Goal: Information Seeking & Learning: Check status

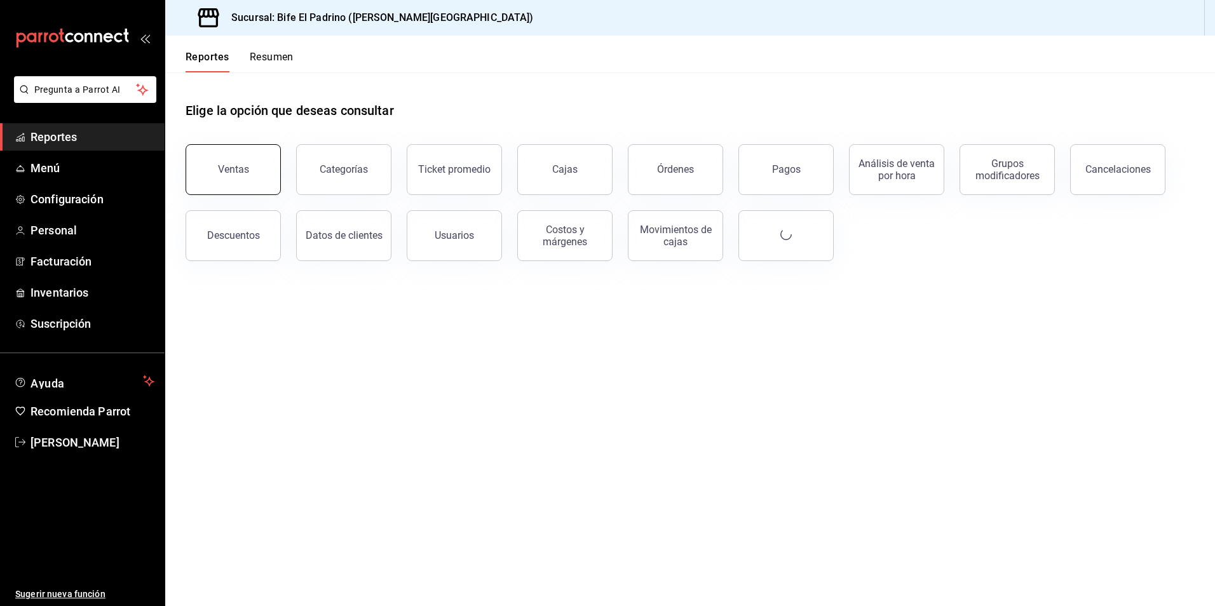
click at [267, 178] on button "Ventas" at bounding box center [232, 169] width 95 height 51
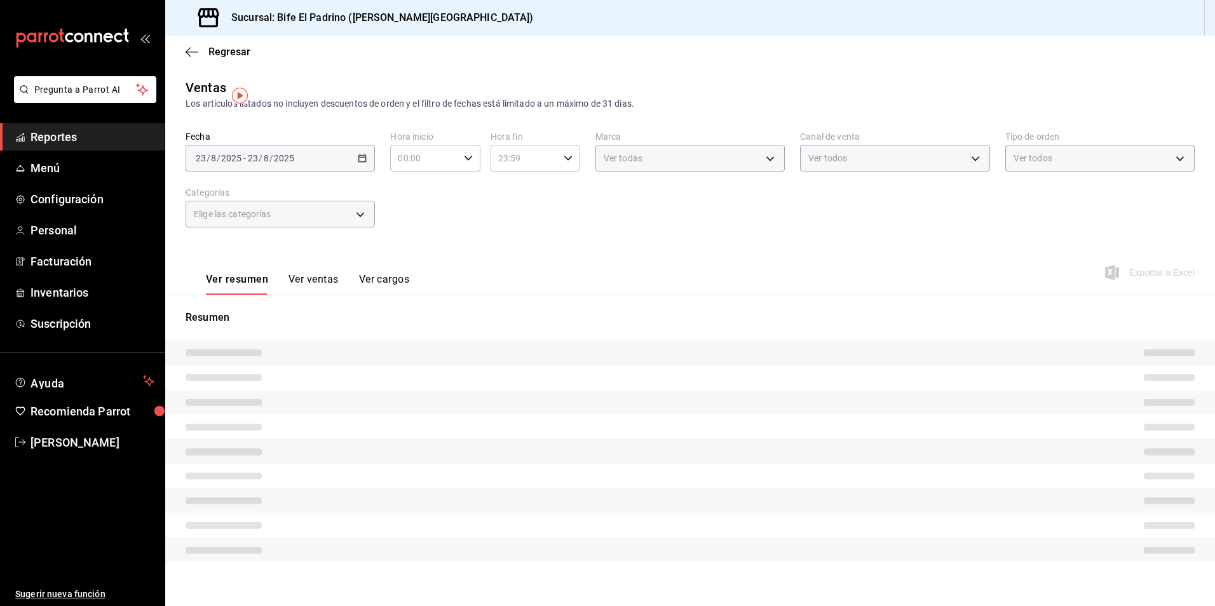
type input "07:00"
type input "17:00"
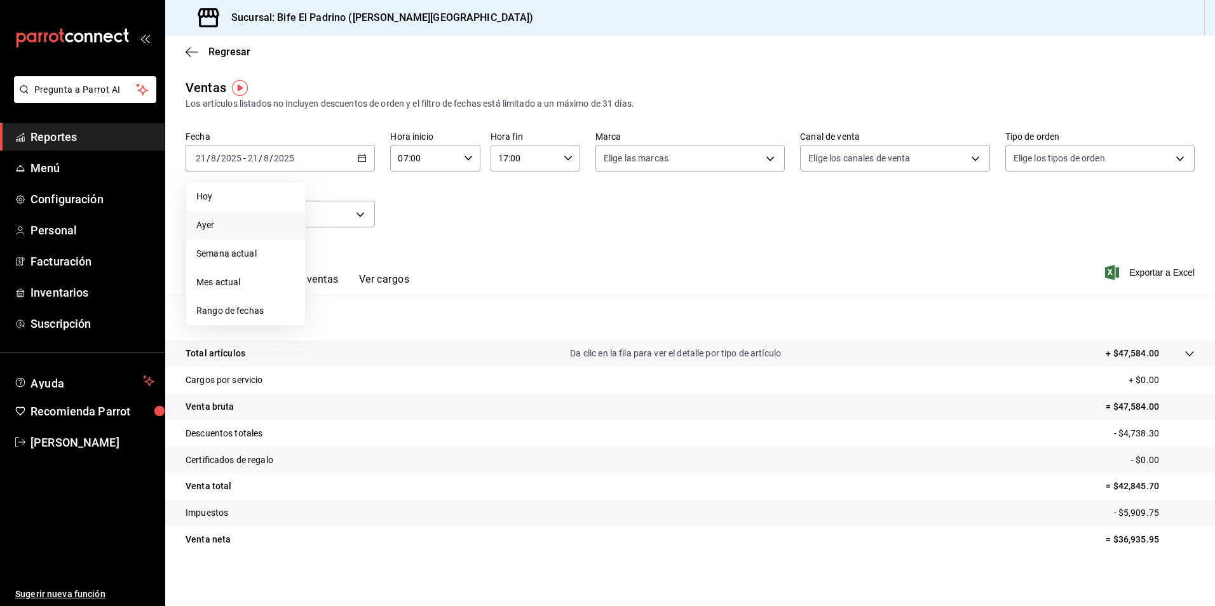
click at [225, 222] on span "Ayer" at bounding box center [245, 225] width 98 height 13
click at [466, 160] on icon "button" at bounding box center [468, 158] width 9 height 9
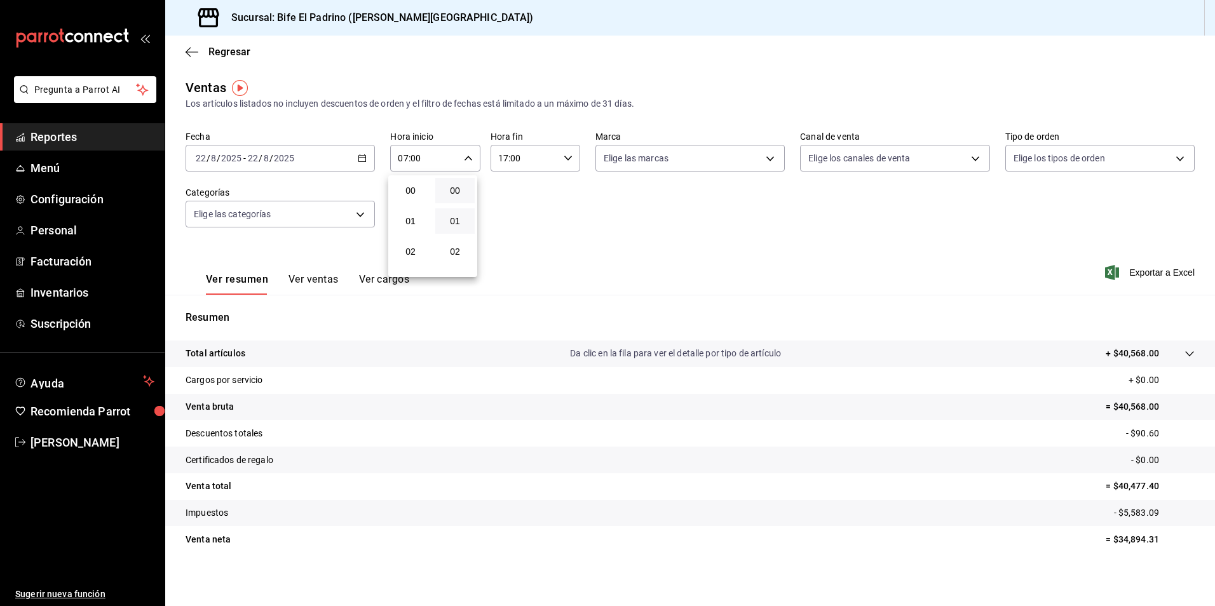
scroll to position [213, 0]
click at [428, 198] on button "07" at bounding box center [410, 190] width 39 height 25
click at [415, 215] on span "01" at bounding box center [410, 211] width 24 height 10
click at [567, 155] on div at bounding box center [607, 303] width 1215 height 606
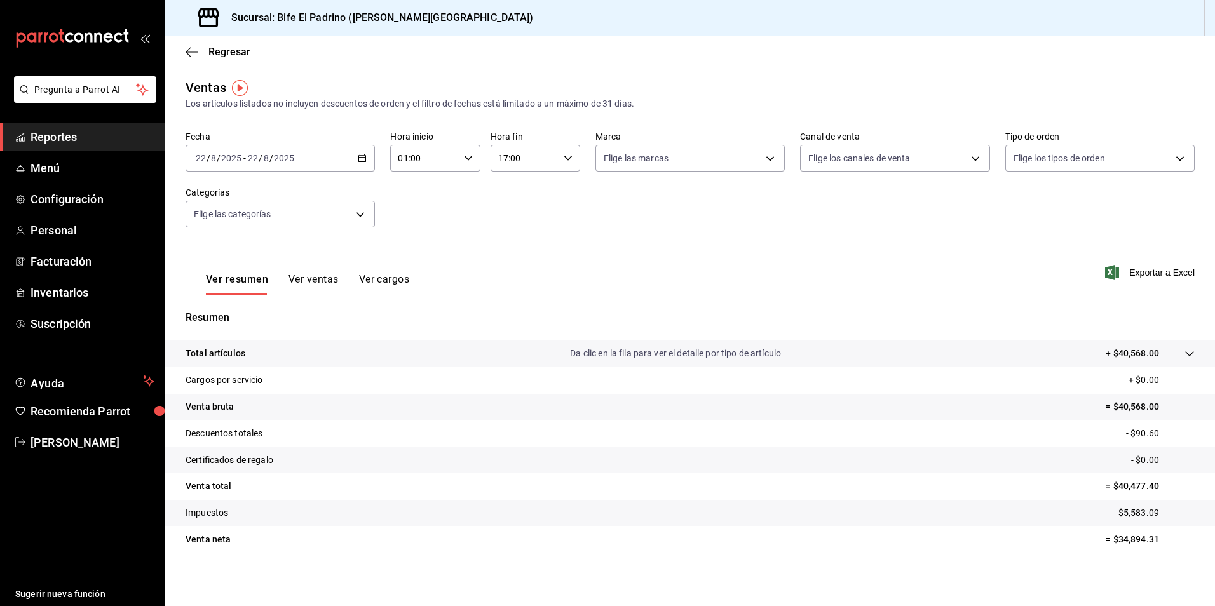
click at [466, 161] on icon "button" at bounding box center [468, 158] width 9 height 9
click at [404, 252] on span "03" at bounding box center [410, 251] width 24 height 10
type input "03:00"
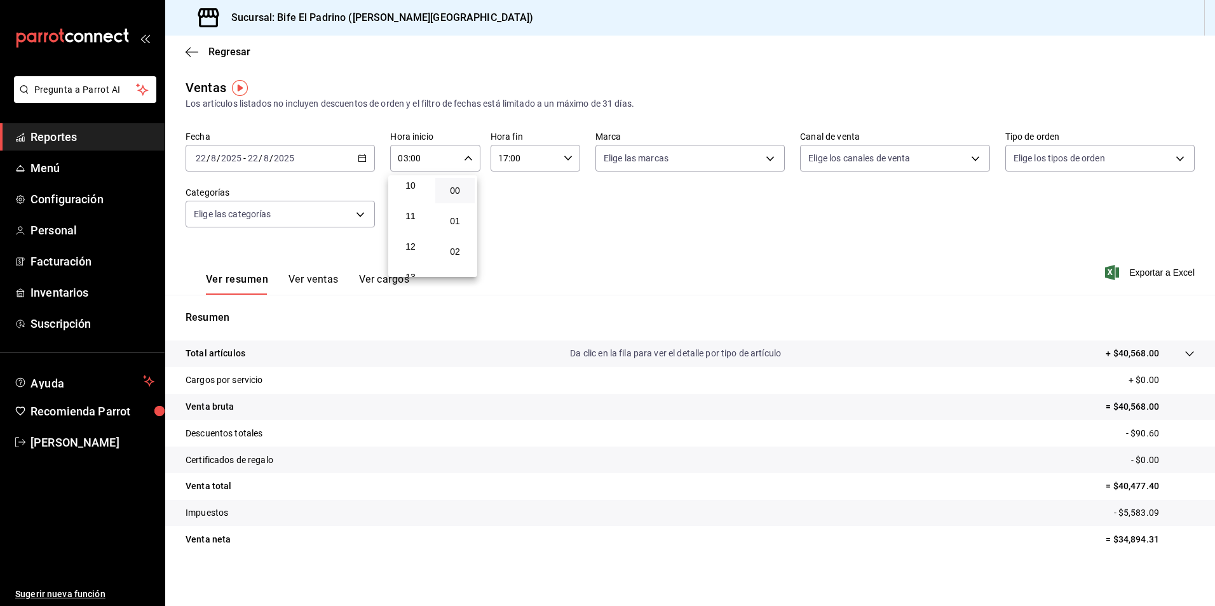
click at [404, 252] on button "12" at bounding box center [410, 246] width 39 height 25
click at [244, 357] on div at bounding box center [607, 303] width 1215 height 606
click at [242, 354] on p "Total artículos" at bounding box center [215, 353] width 60 height 13
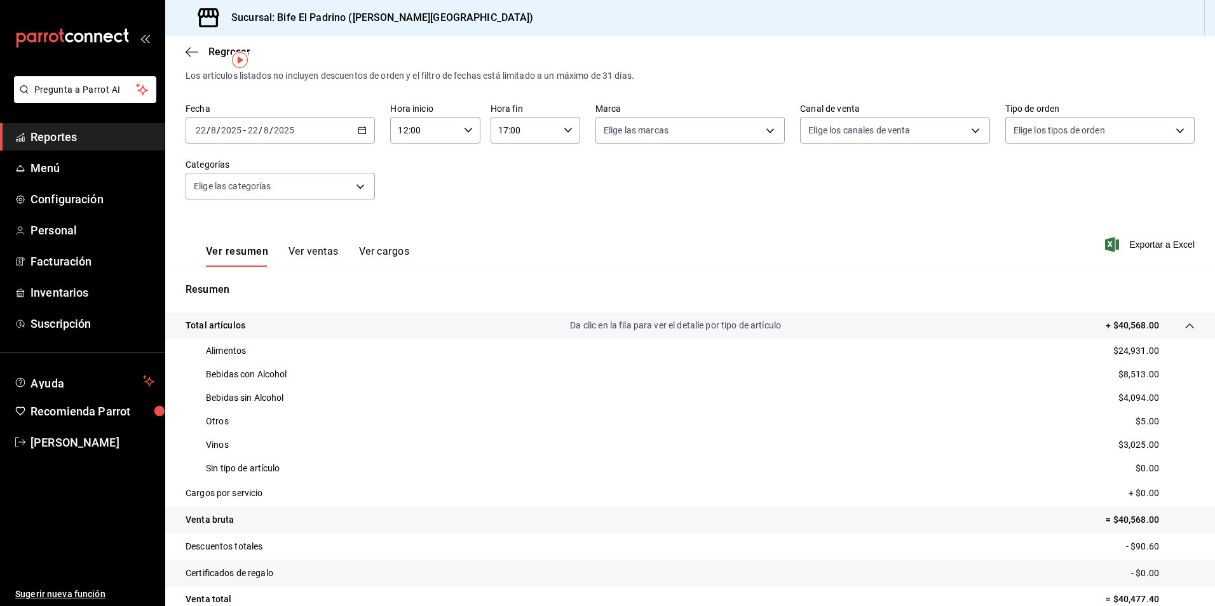
scroll to position [23, 0]
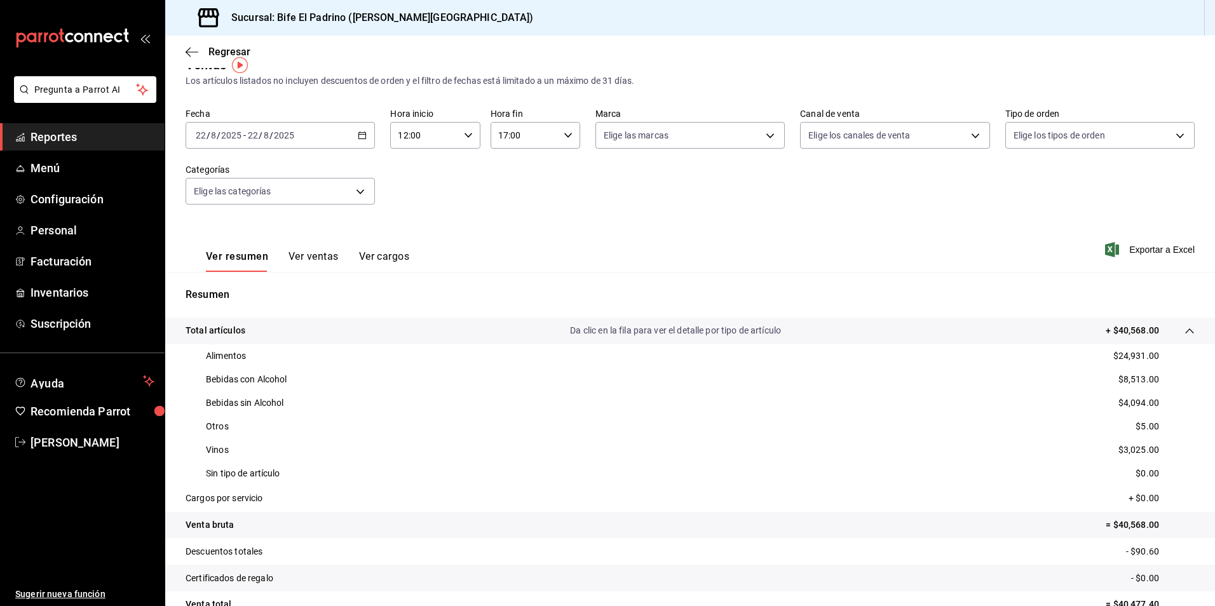
click at [464, 135] on icon "button" at bounding box center [468, 135] width 9 height 9
click at [412, 195] on span "13" at bounding box center [410, 198] width 24 height 10
type input "13:00"
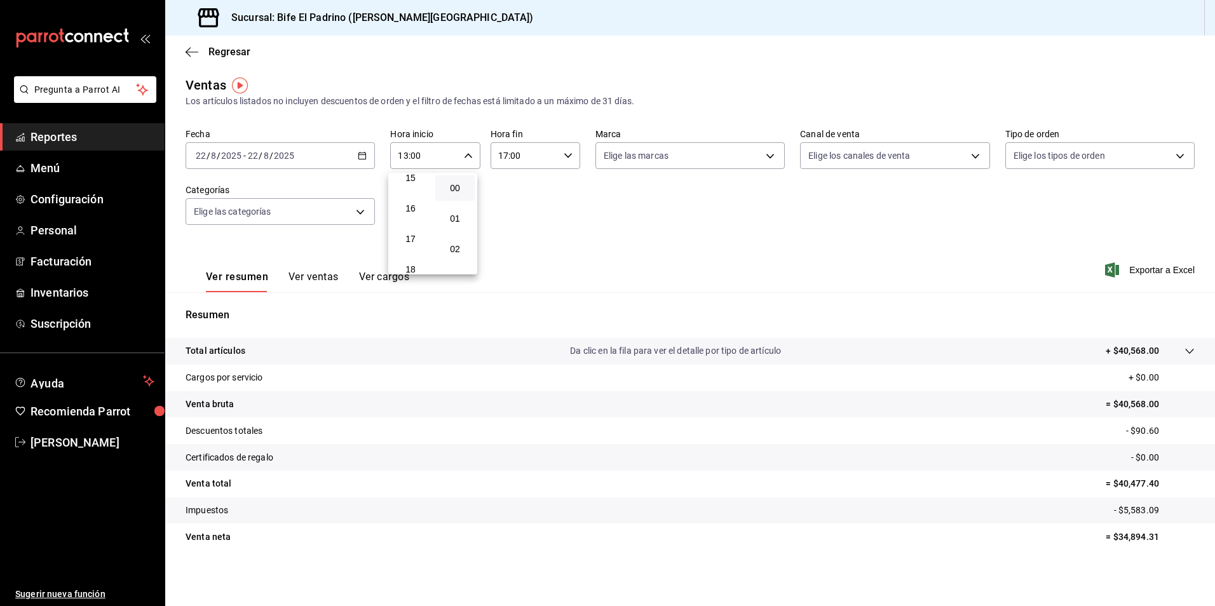
scroll to position [493, 0]
click at [415, 215] on span "17" at bounding box center [410, 213] width 24 height 10
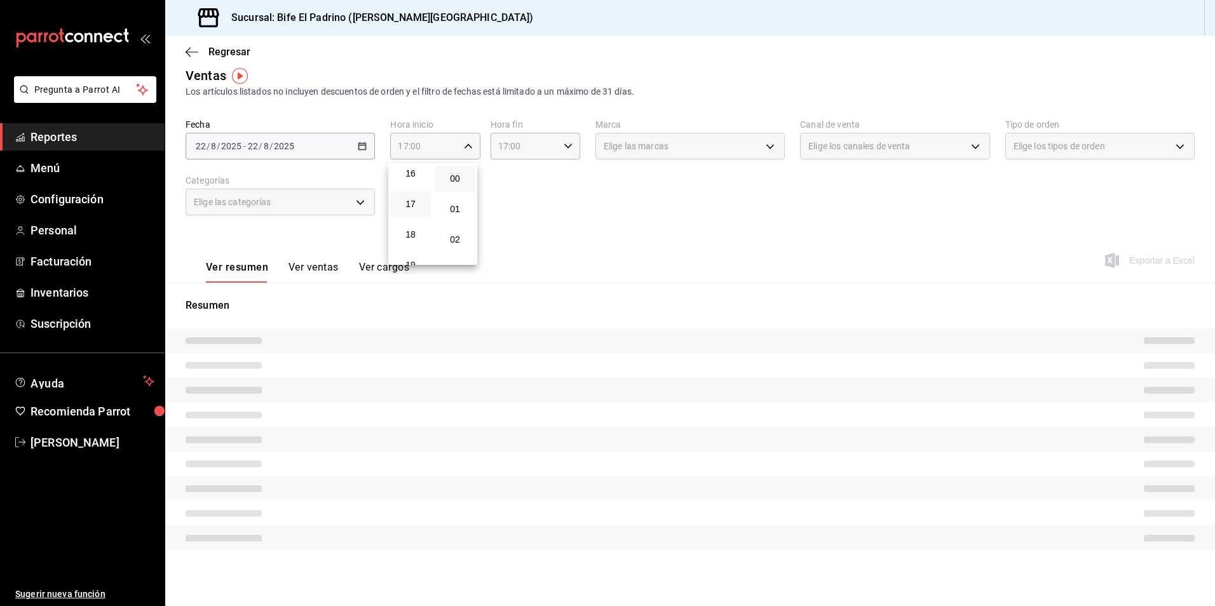
click at [450, 222] on div "01" at bounding box center [455, 209] width 44 height 30
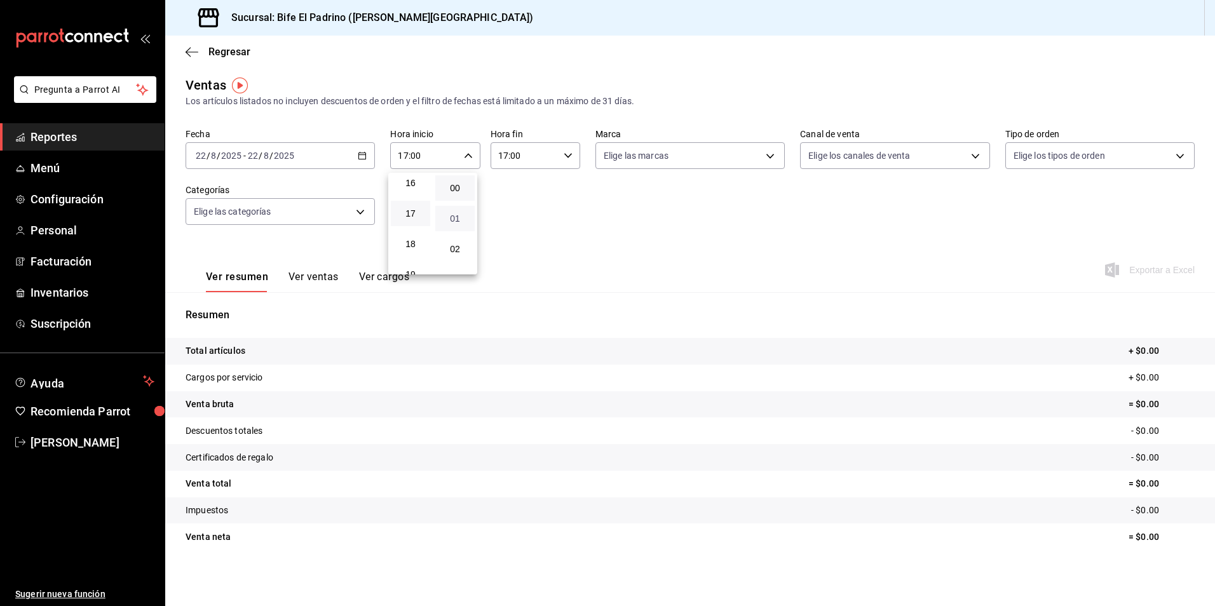
click at [452, 219] on span "01" at bounding box center [455, 218] width 24 height 10
type input "17:01"
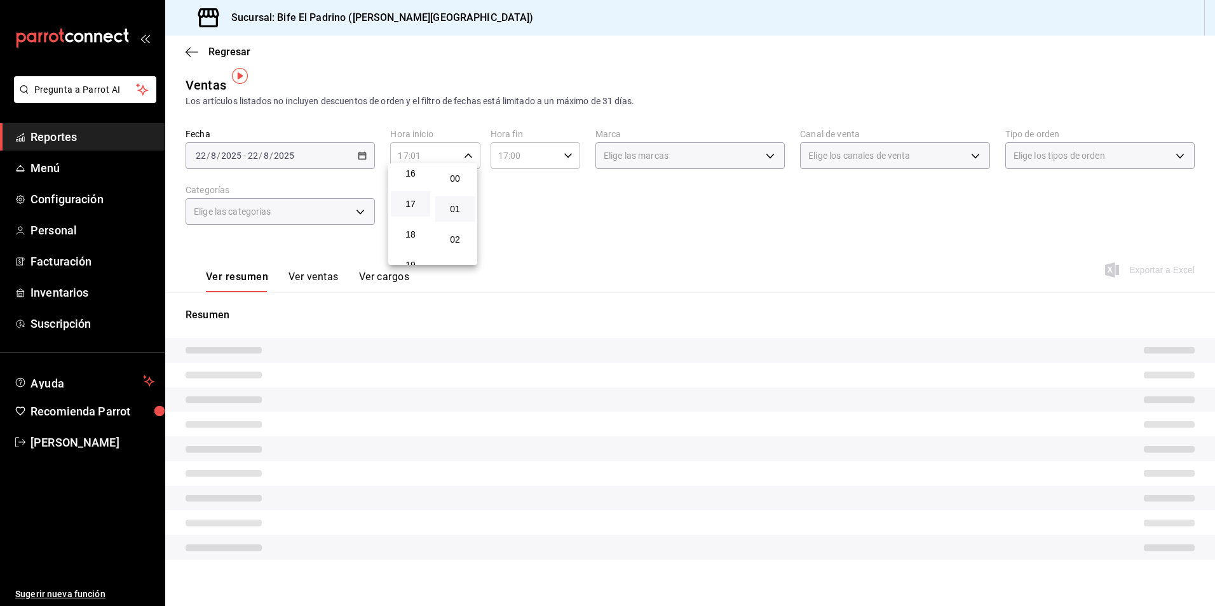
scroll to position [12, 0]
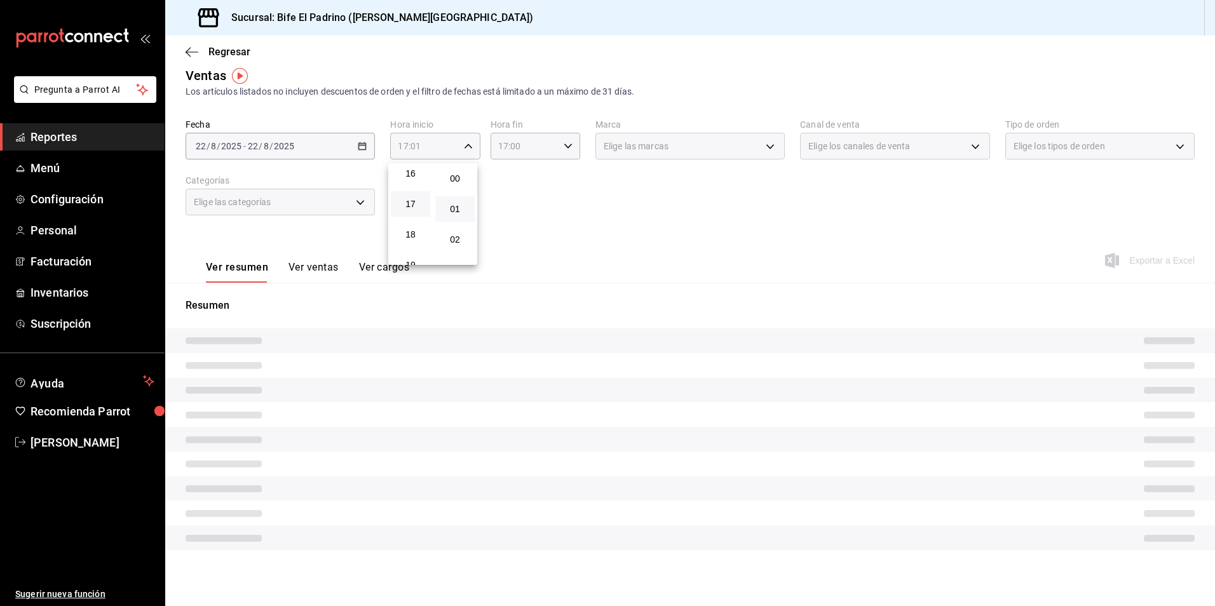
click at [585, 186] on div at bounding box center [607, 303] width 1215 height 606
click at [567, 146] on div "17:00 Hora fin" at bounding box center [535, 146] width 90 height 27
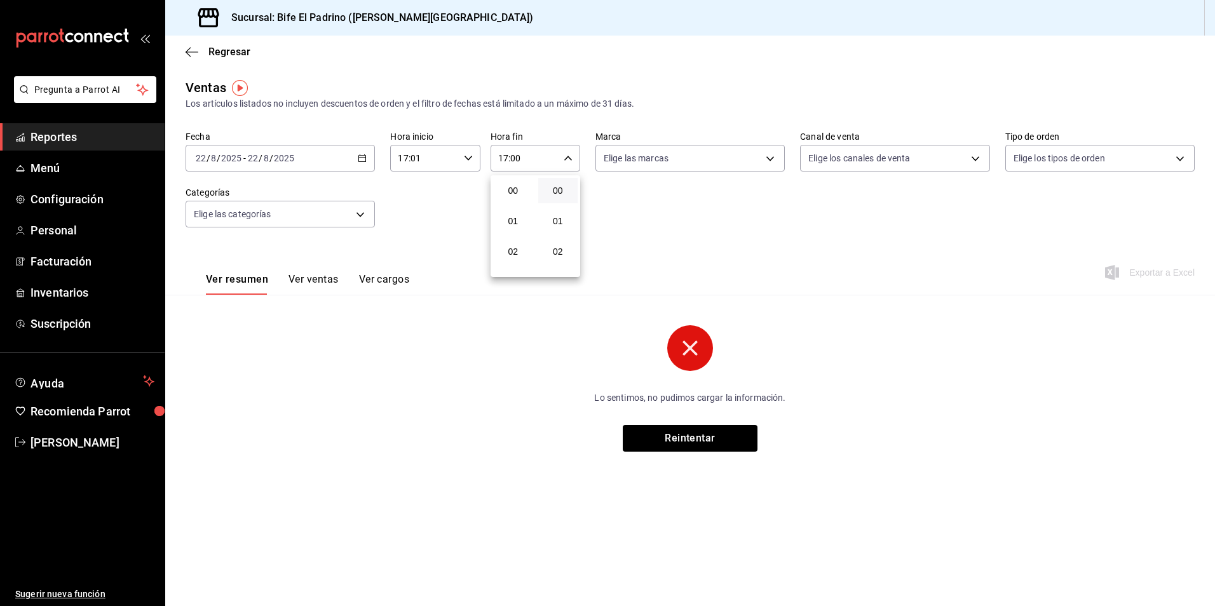
scroll to position [518, 0]
click at [510, 229] on button "18" at bounding box center [513, 220] width 40 height 25
type input "18:00"
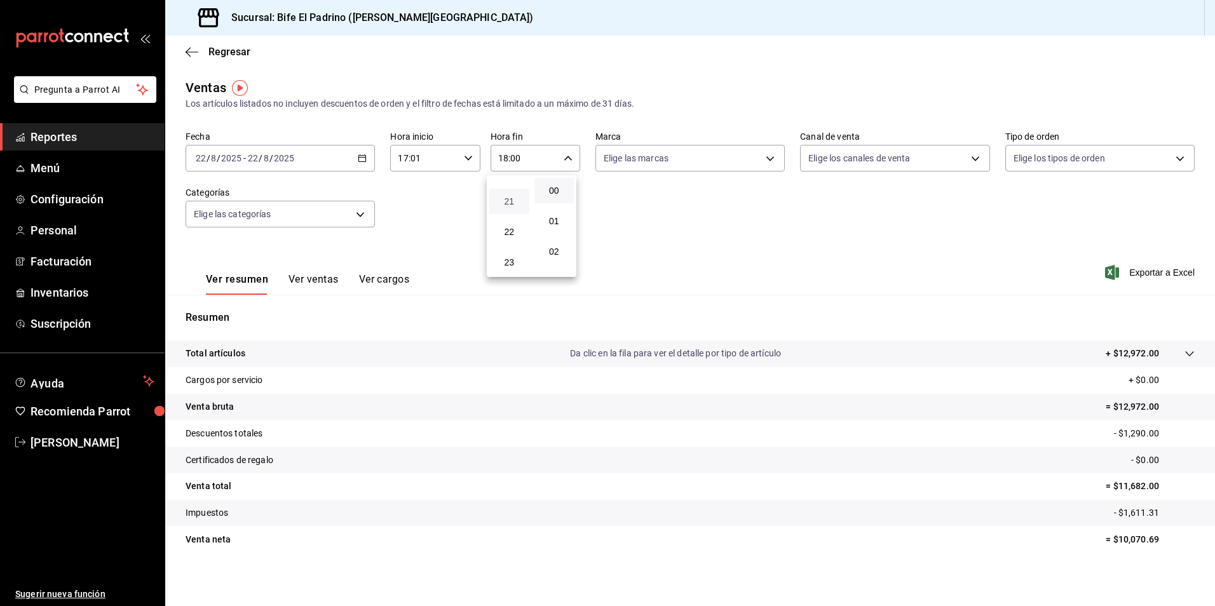
scroll to position [630, 0]
click at [511, 267] on button "23" at bounding box center [509, 261] width 40 height 25
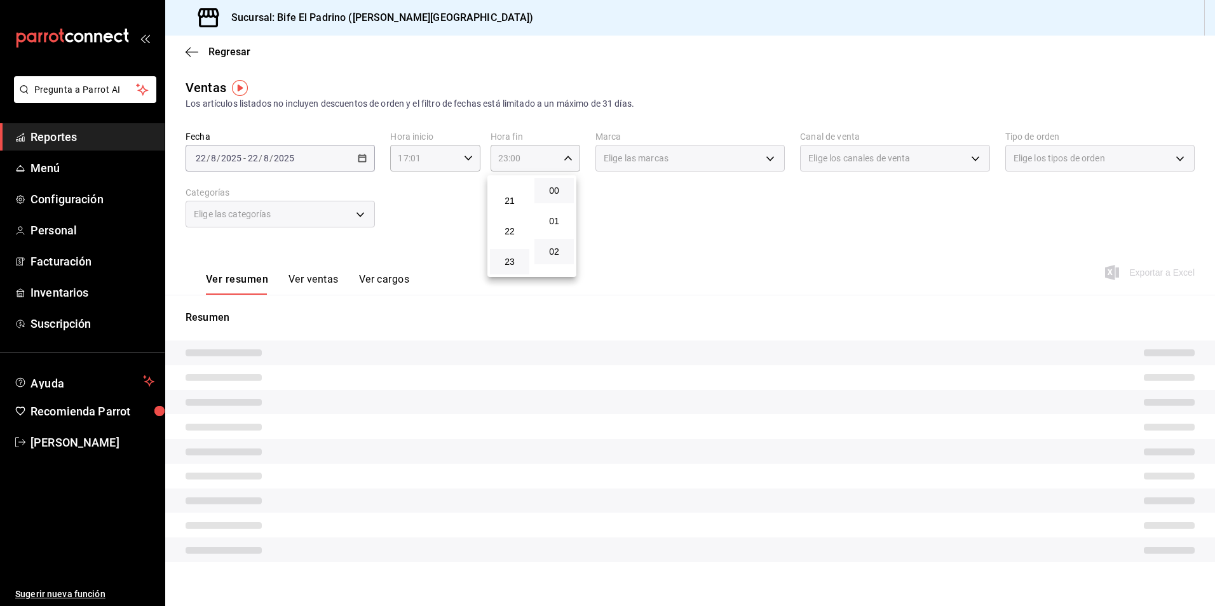
click at [539, 255] on button "02" at bounding box center [553, 251] width 39 height 25
type input "23:02"
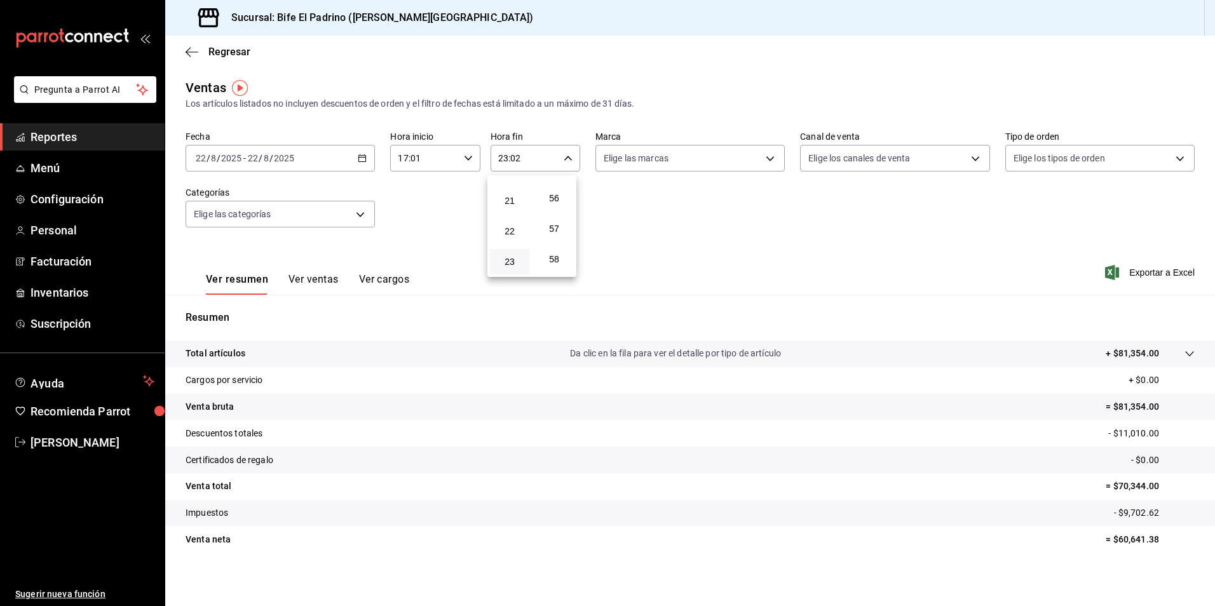
scroll to position [1728, 0]
click at [536, 259] on button "59" at bounding box center [553, 261] width 39 height 25
type input "23:59"
click at [226, 358] on div at bounding box center [607, 303] width 1215 height 606
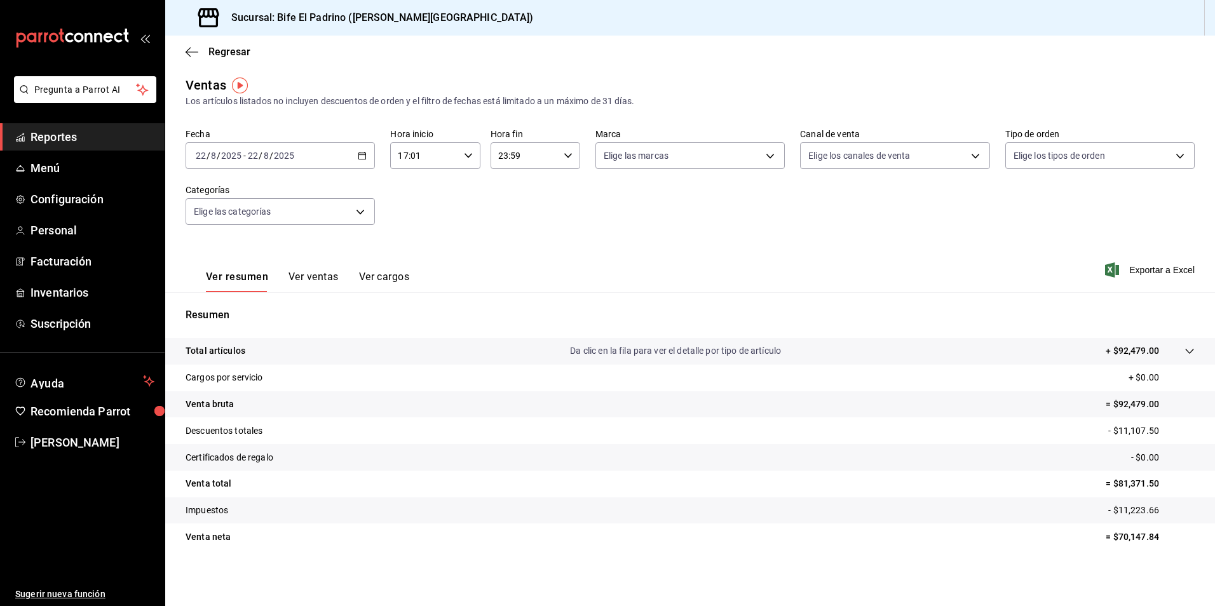
click at [399, 340] on tr "Total artículos Da clic en la fila para ver el detalle por tipo de artículo + $…" at bounding box center [689, 351] width 1049 height 27
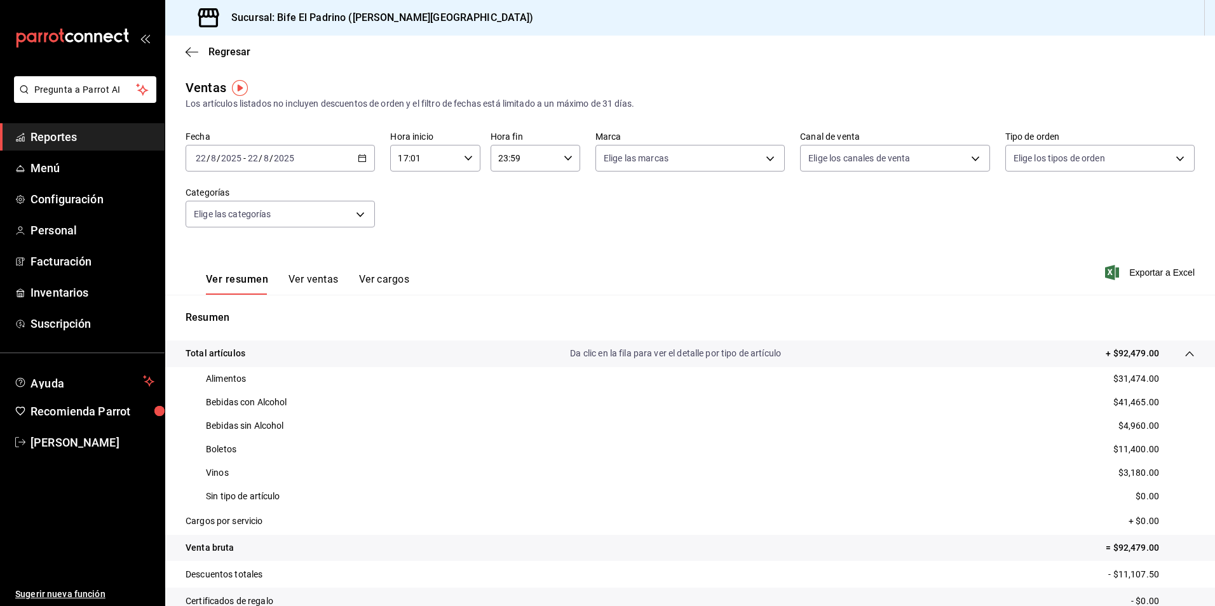
scroll to position [25, 0]
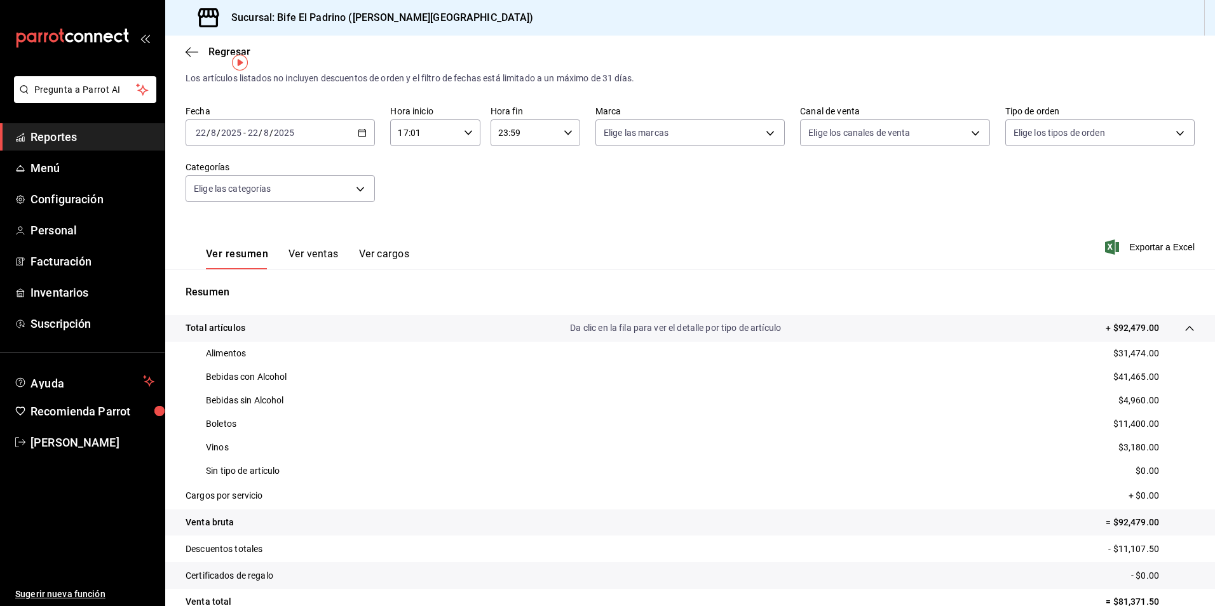
click at [1014, 299] on p "Resumen" at bounding box center [689, 292] width 1009 height 15
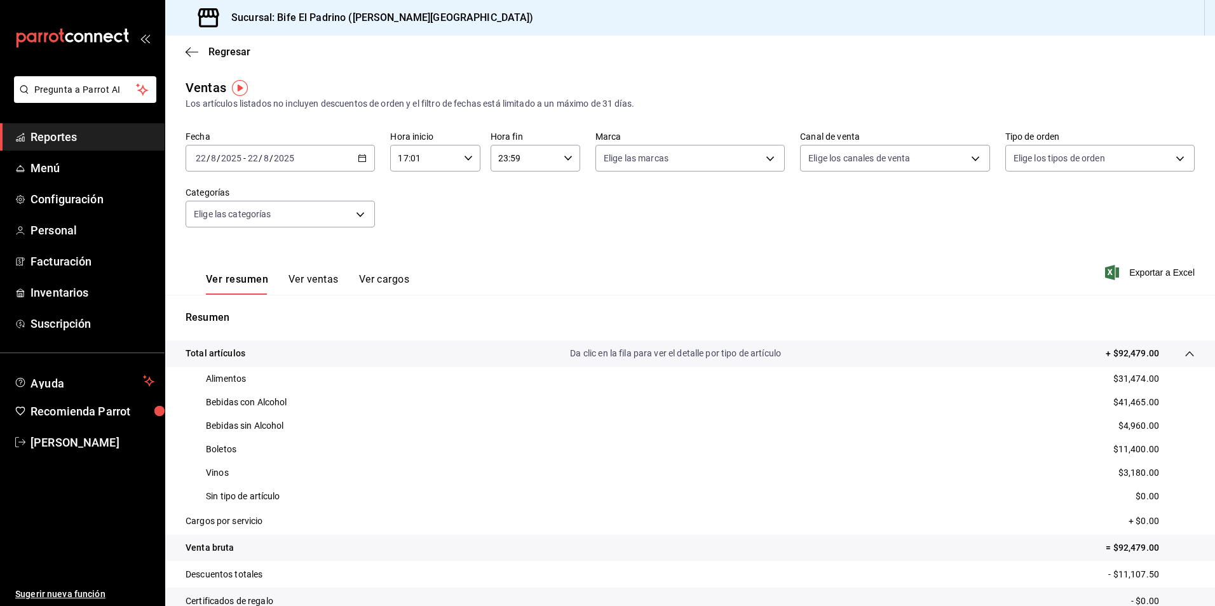
click at [358, 158] on icon "button" at bounding box center [362, 158] width 9 height 9
click at [245, 201] on span "Hoy" at bounding box center [245, 196] width 98 height 13
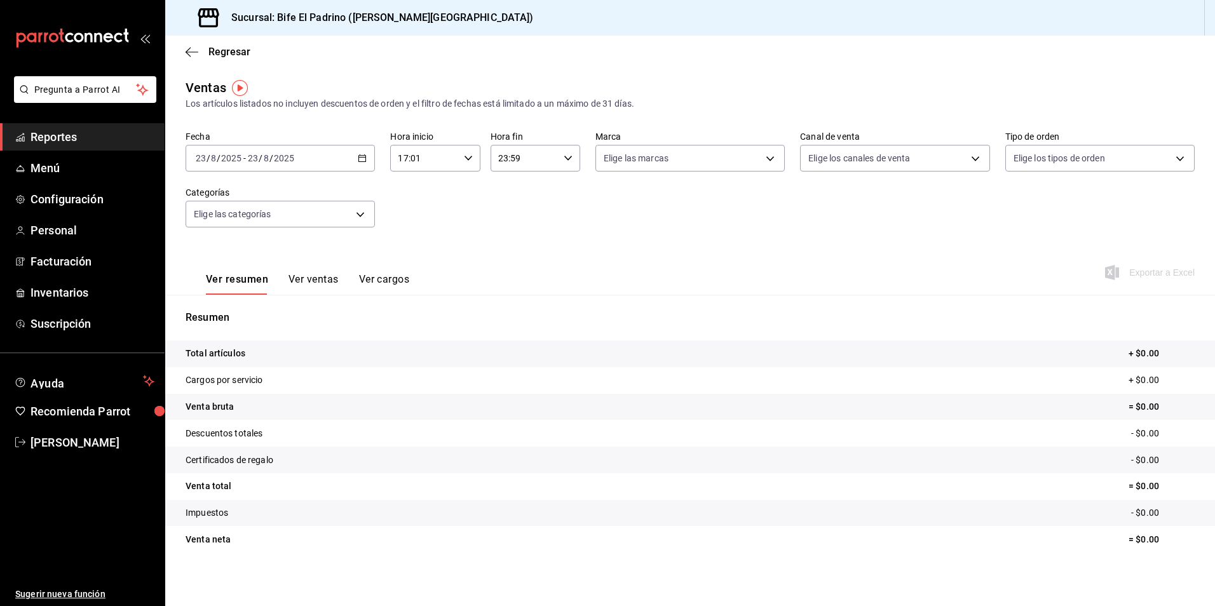
click at [467, 159] on icon "button" at bounding box center [468, 158] width 9 height 9
click at [410, 194] on span "17" at bounding box center [410, 190] width 24 height 10
click at [419, 252] on span "02" at bounding box center [410, 251] width 24 height 10
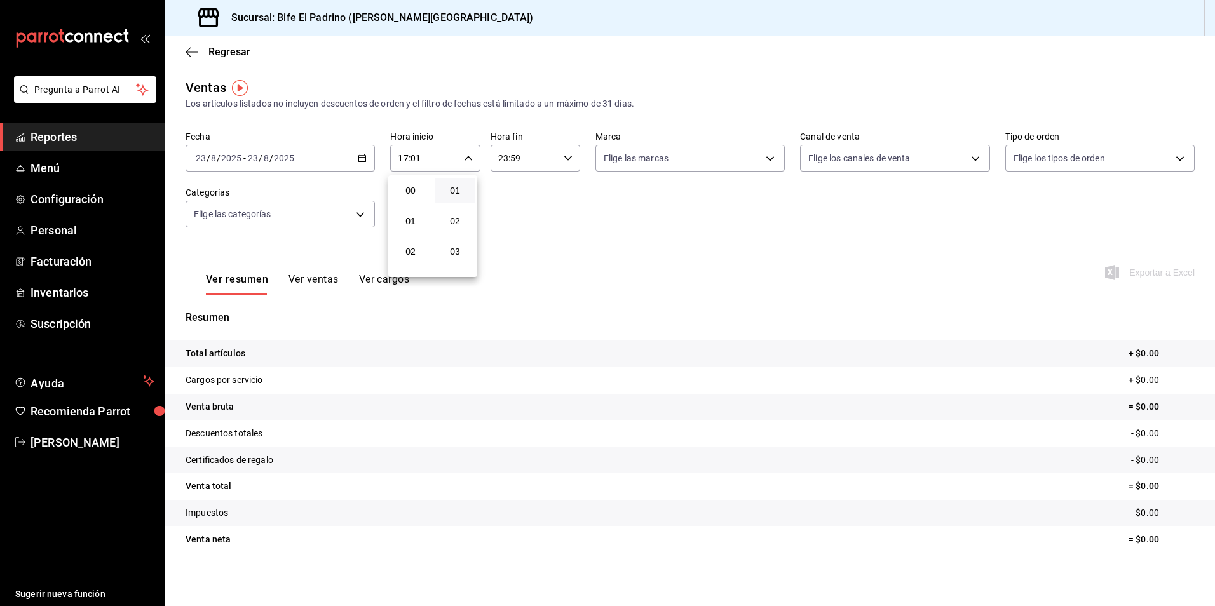
type input "02:01"
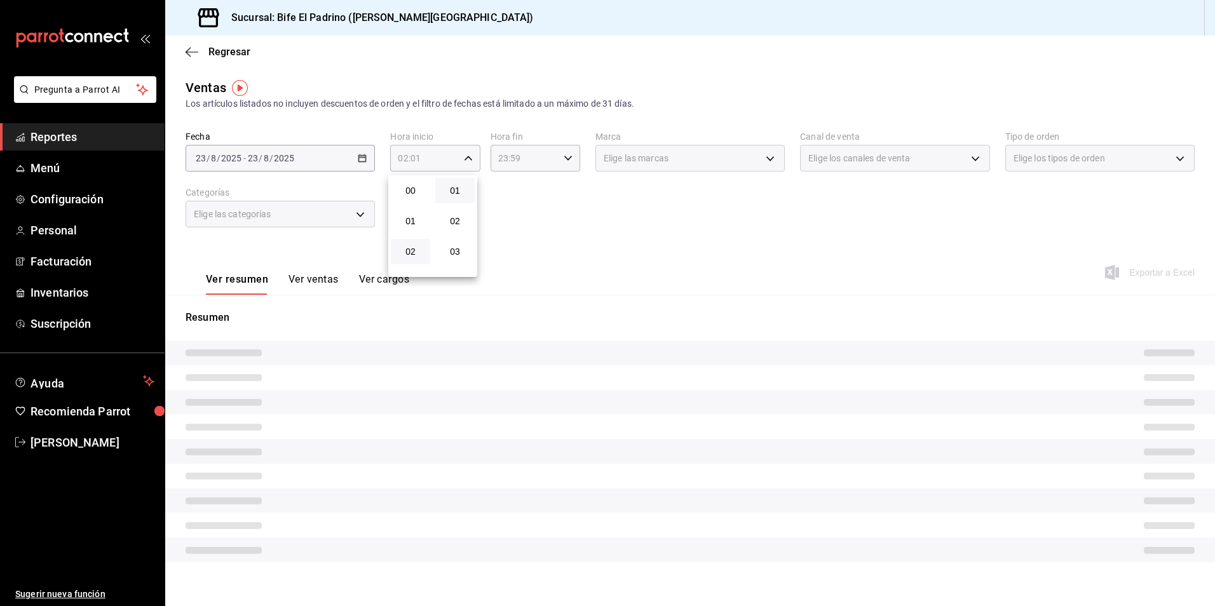
click at [546, 205] on div at bounding box center [607, 303] width 1215 height 606
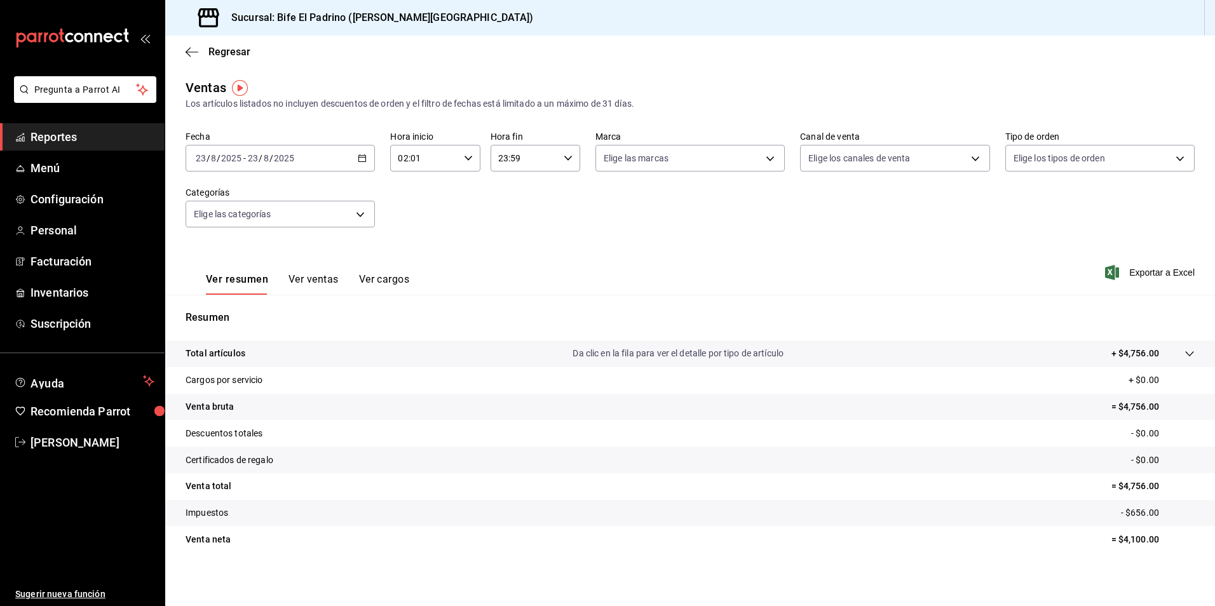
click at [563, 160] on icon "button" at bounding box center [567, 158] width 9 height 9
click at [515, 197] on span "21" at bounding box center [509, 201] width 24 height 10
type input "21:59"
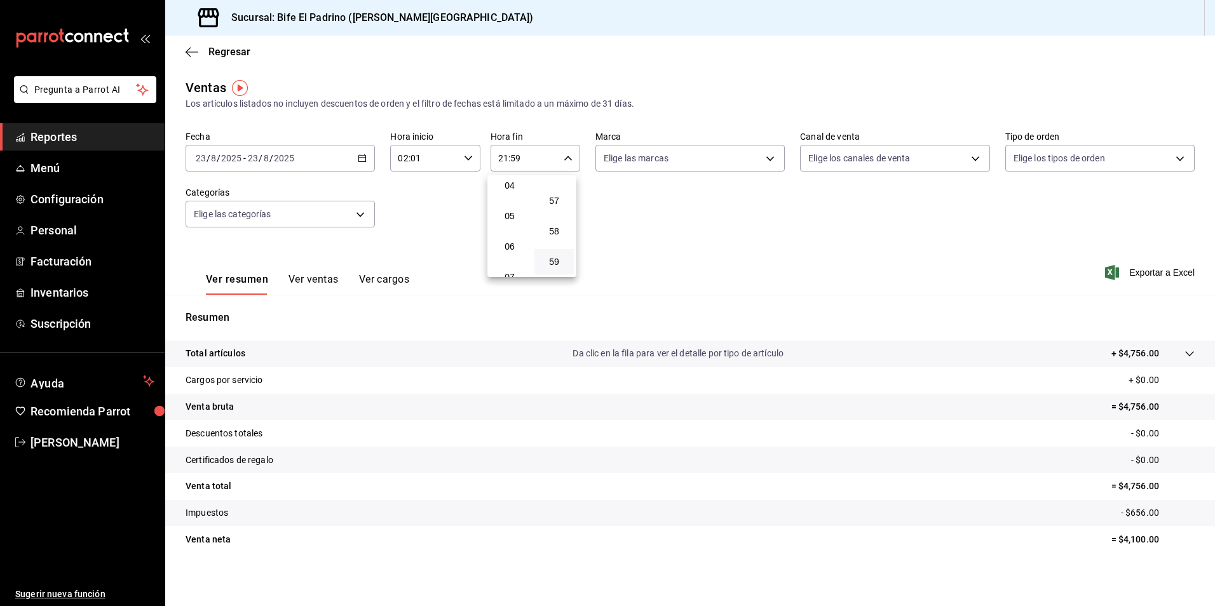
click at [478, 176] on div at bounding box center [607, 303] width 1215 height 606
click at [565, 160] on icon "button" at bounding box center [567, 158] width 9 height 9
click at [513, 206] on button "21" at bounding box center [509, 200] width 39 height 25
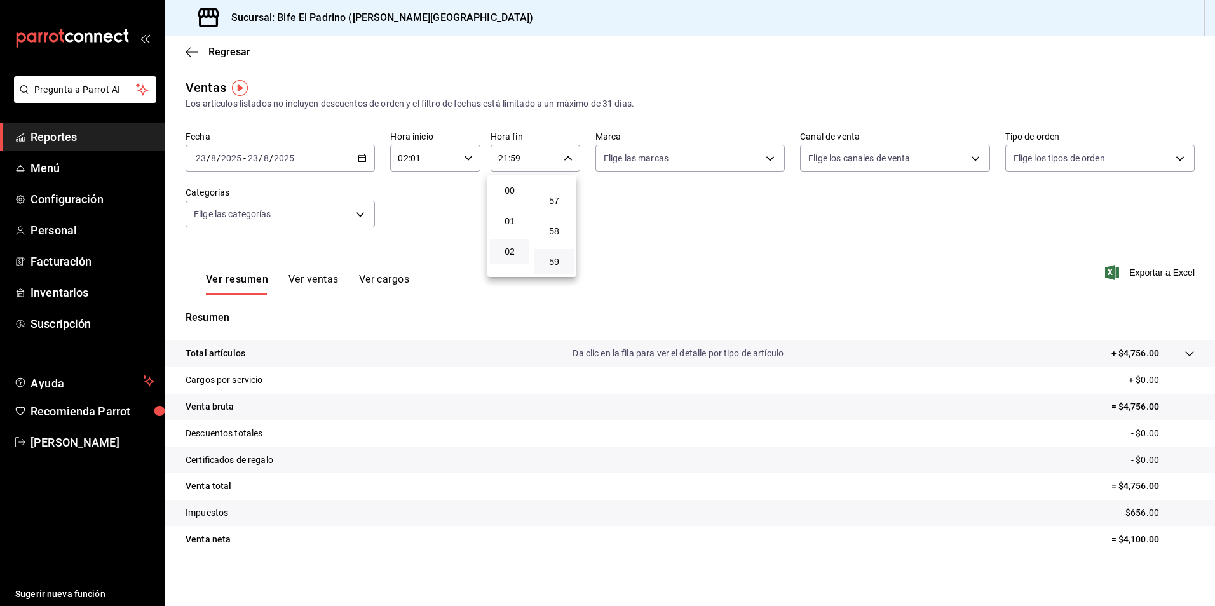
click at [522, 252] on button "02" at bounding box center [509, 251] width 39 height 25
type input "02:59"
click at [513, 263] on span "04" at bounding box center [509, 262] width 24 height 10
type input "04:59"
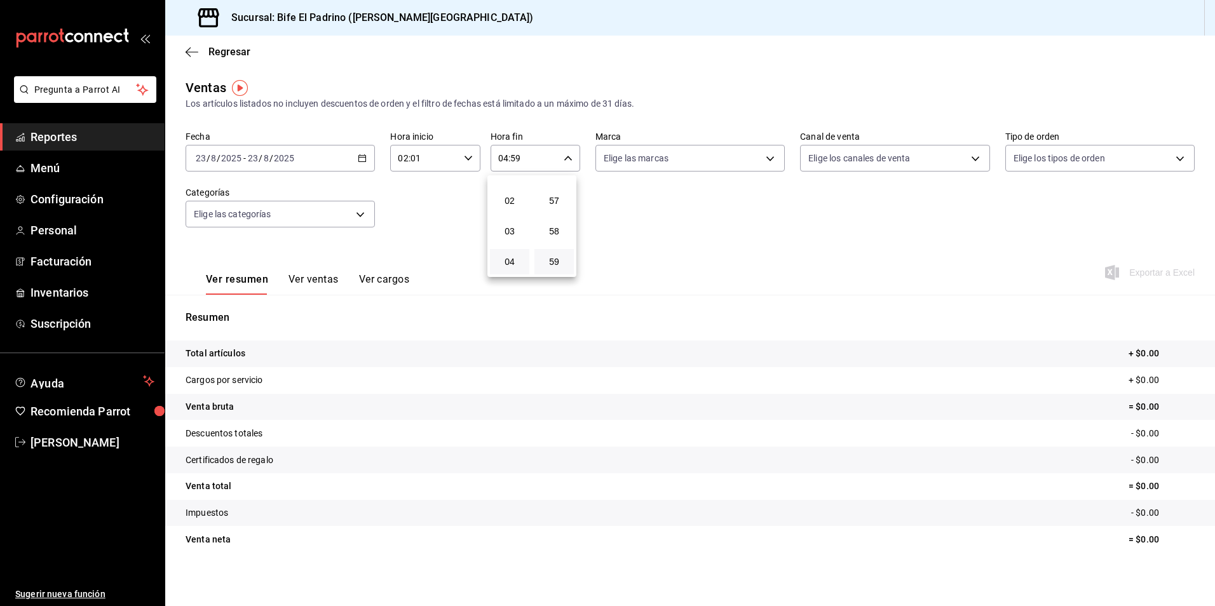
click at [466, 161] on div at bounding box center [607, 303] width 1215 height 606
click at [466, 160] on icon "button" at bounding box center [468, 158] width 9 height 9
click at [412, 194] on span "02" at bounding box center [410, 190] width 24 height 10
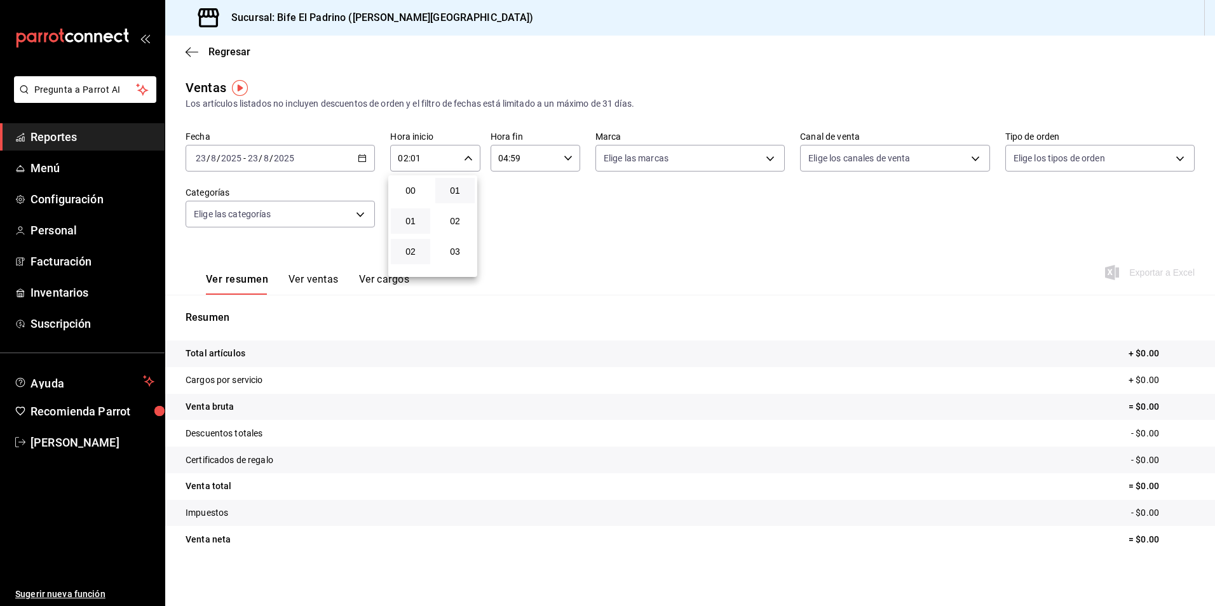
drag, startPoint x: 412, startPoint y: 194, endPoint x: 412, endPoint y: 212, distance: 17.8
click at [412, 212] on div "00 01 02 03 04 05 06 07 08 09 10 11 12 13 14 15 16 17 18 19 20 21 22 23" at bounding box center [410, 226] width 44 height 102
drag, startPoint x: 414, startPoint y: 201, endPoint x: 414, endPoint y: 189, distance: 12.1
click at [414, 200] on button "00" at bounding box center [410, 190] width 39 height 25
type input "00:01"
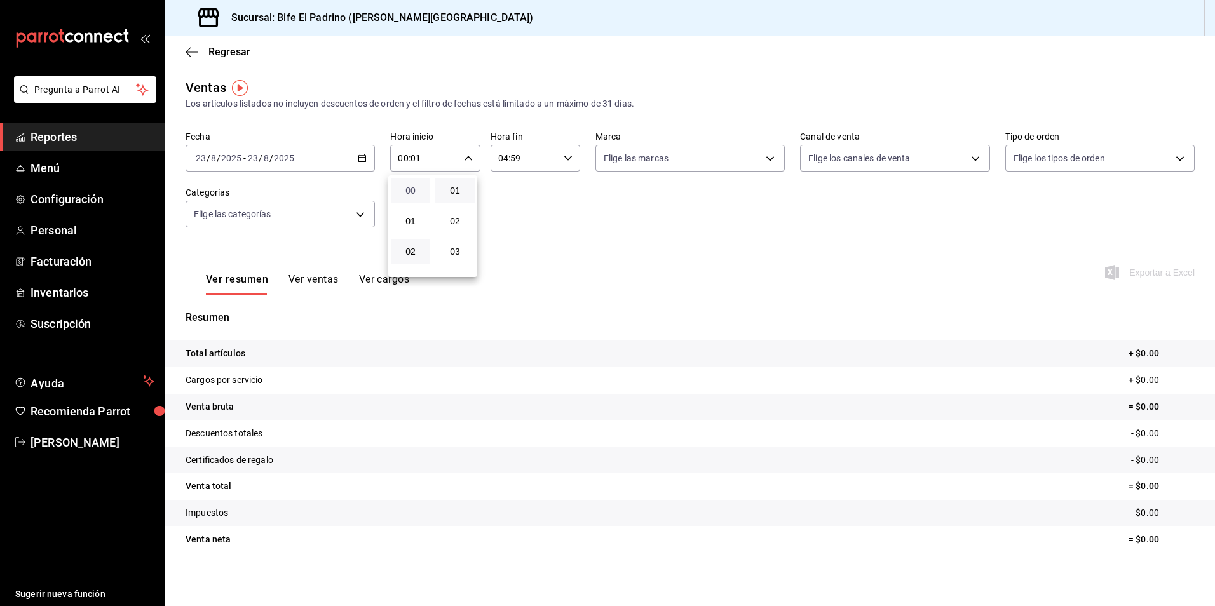
click at [414, 189] on span "00" at bounding box center [410, 190] width 24 height 10
click at [212, 355] on div at bounding box center [607, 303] width 1215 height 606
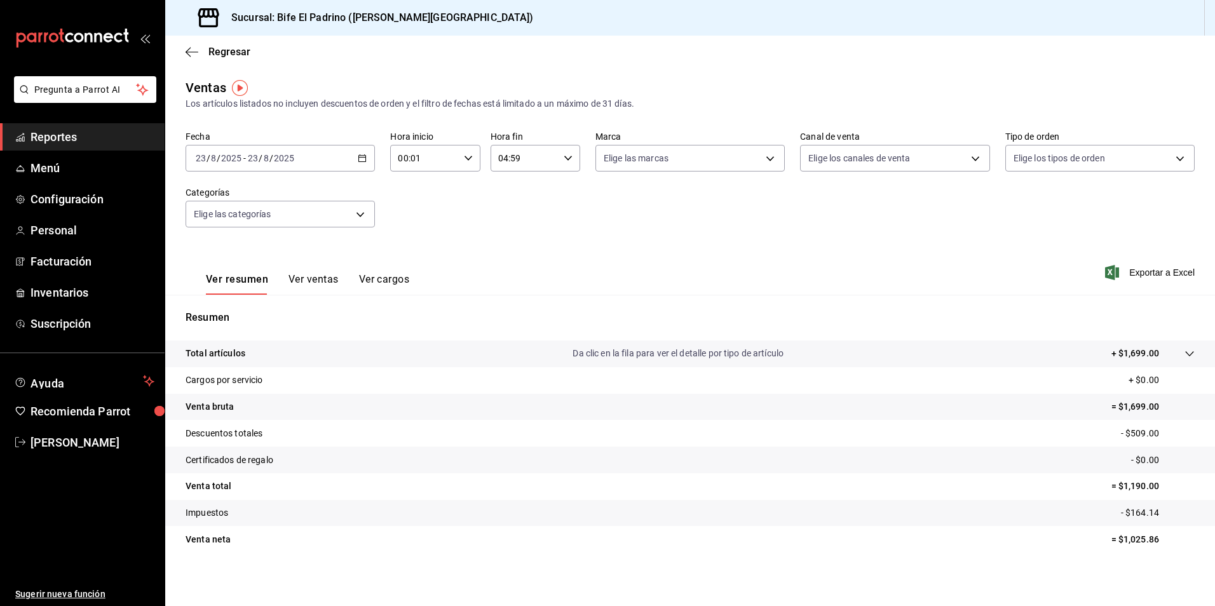
click at [218, 319] on p "Resumen" at bounding box center [689, 317] width 1009 height 15
click at [226, 356] on p "Total artículos" at bounding box center [215, 353] width 60 height 13
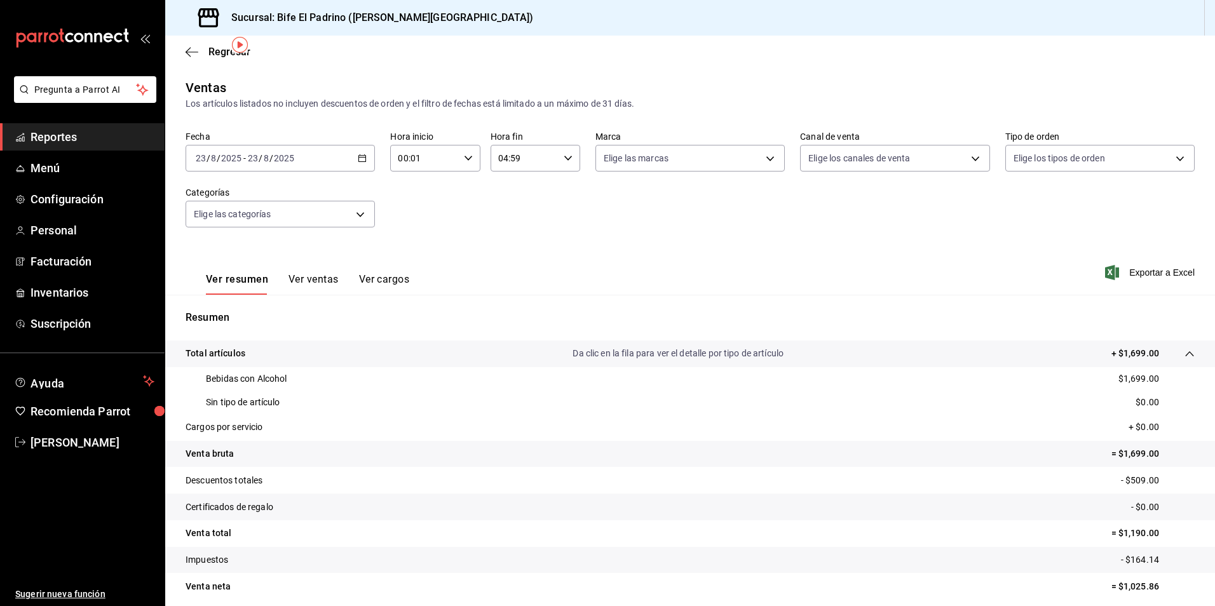
scroll to position [50, 0]
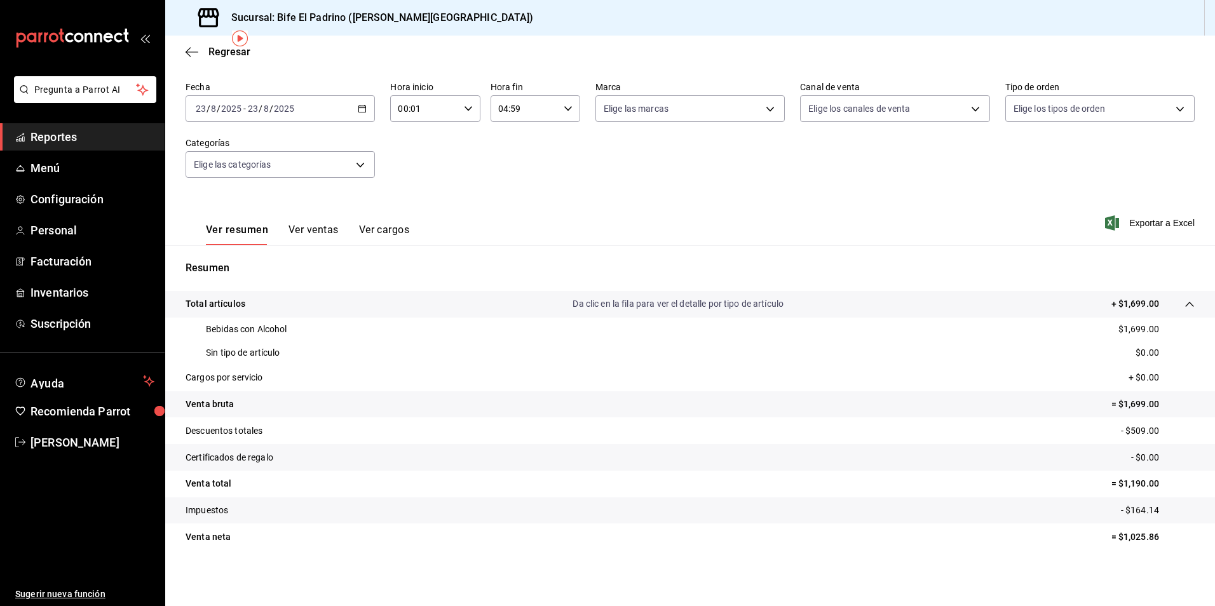
drag, startPoint x: 832, startPoint y: 293, endPoint x: 773, endPoint y: 253, distance: 71.0
click at [830, 293] on tr "Total artículos Da clic en la fila para ver el detalle por tipo de artículo + $…" at bounding box center [689, 304] width 1049 height 27
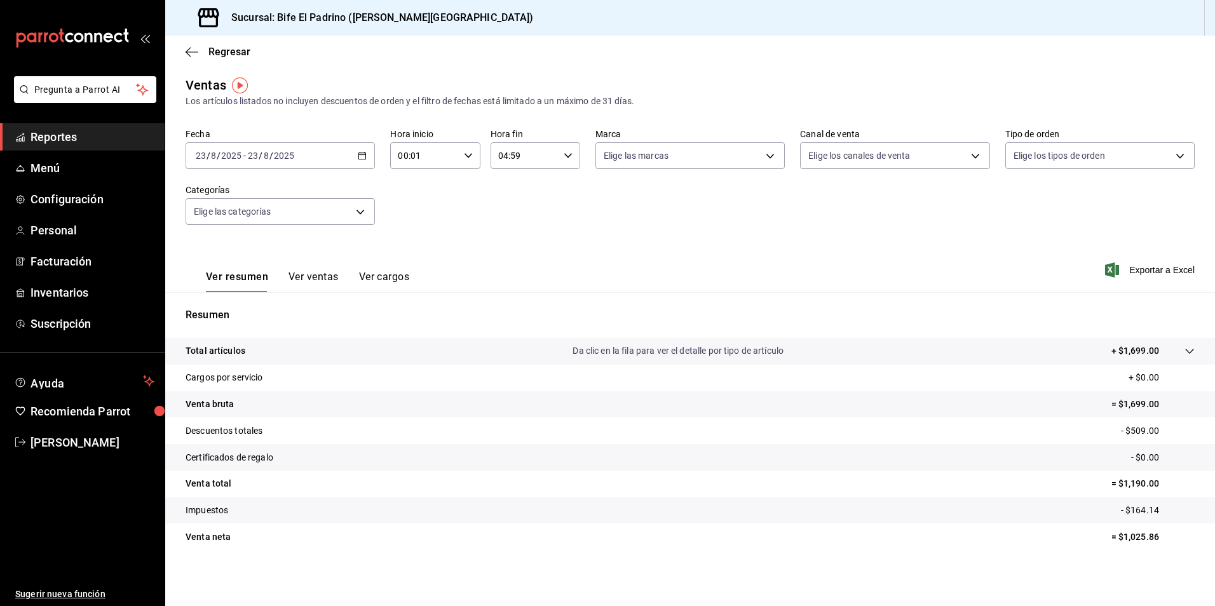
scroll to position [3, 0]
